Goal: Obtain resource: Download file/media

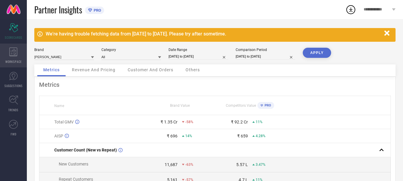
click at [12, 50] on icon at bounding box center [13, 51] width 8 height 9
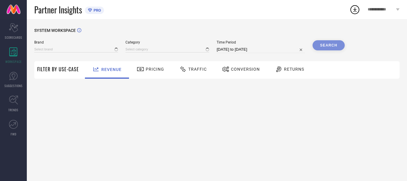
type input "ANUBHUTEE"
type input "All"
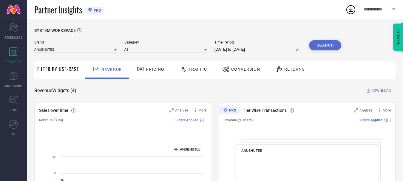
click at [352, 8] on icon at bounding box center [350, 9] width 11 height 11
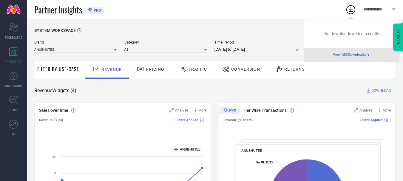
click at [350, 57] on span "View All 3 Downloads" at bounding box center [349, 54] width 33 height 5
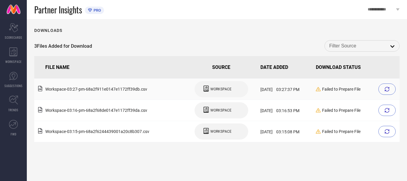
click at [393, 87] on div at bounding box center [387, 88] width 17 height 11
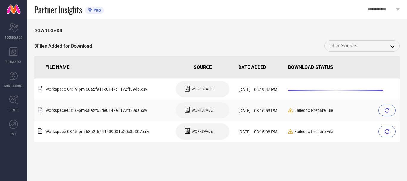
click at [385, 108] on icon at bounding box center [387, 110] width 5 height 5
click at [383, 128] on div at bounding box center [387, 131] width 17 height 11
